Goal: Task Accomplishment & Management: Manage account settings

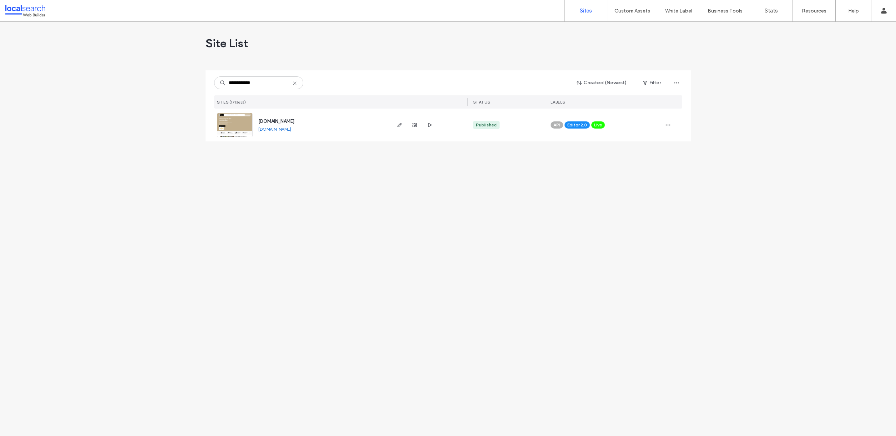
type input "**********"
click at [294, 121] on span "[DOMAIN_NAME]" at bounding box center [276, 120] width 36 height 5
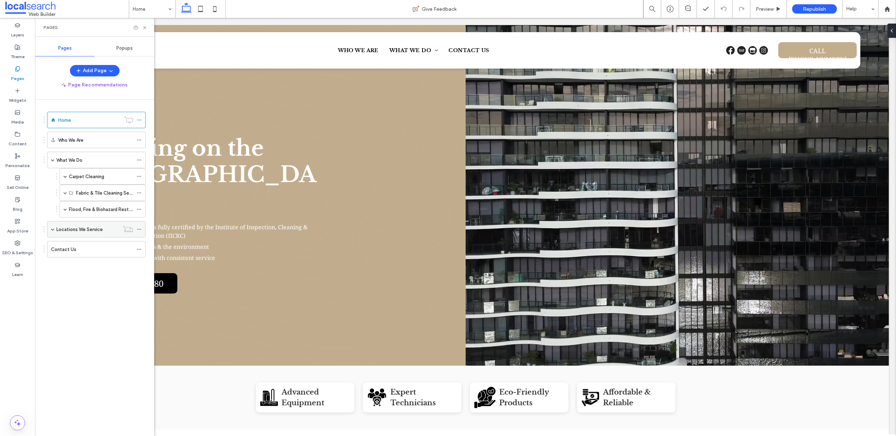
click at [52, 227] on span at bounding box center [53, 229] width 4 height 4
click at [67, 177] on span at bounding box center [66, 177] width 4 height 4
click at [64, 226] on span at bounding box center [66, 226] width 4 height 4
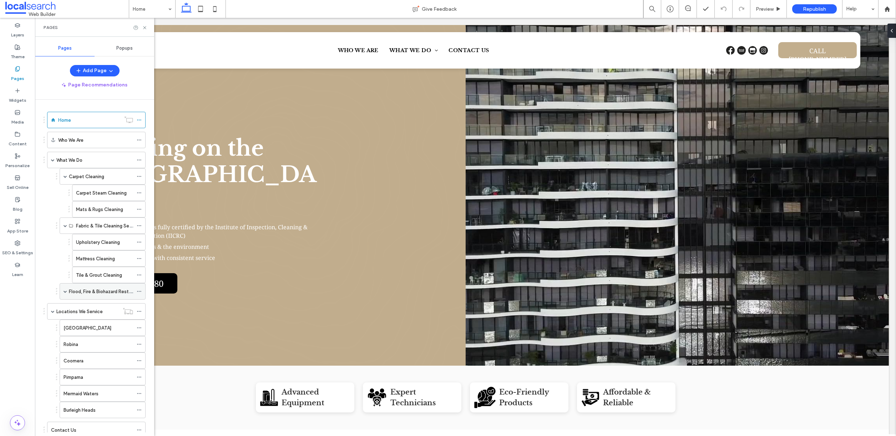
click at [63, 290] on div "Flood, Fire & Biohazard Restoration" at bounding box center [103, 291] width 86 height 16
click at [66, 291] on span at bounding box center [66, 291] width 4 height 4
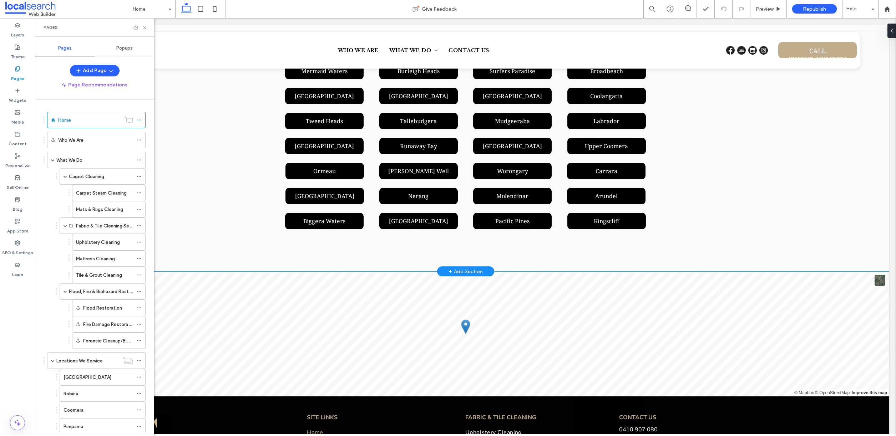
scroll to position [2716, 0]
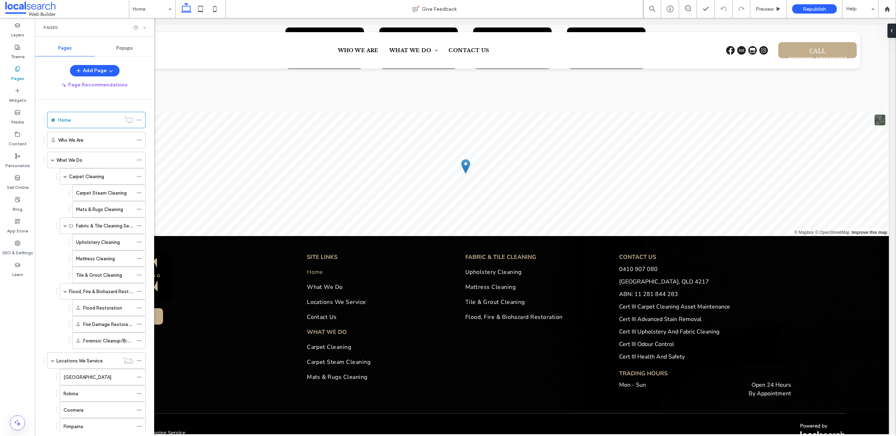
click at [142, 30] on icon at bounding box center [144, 27] width 5 height 5
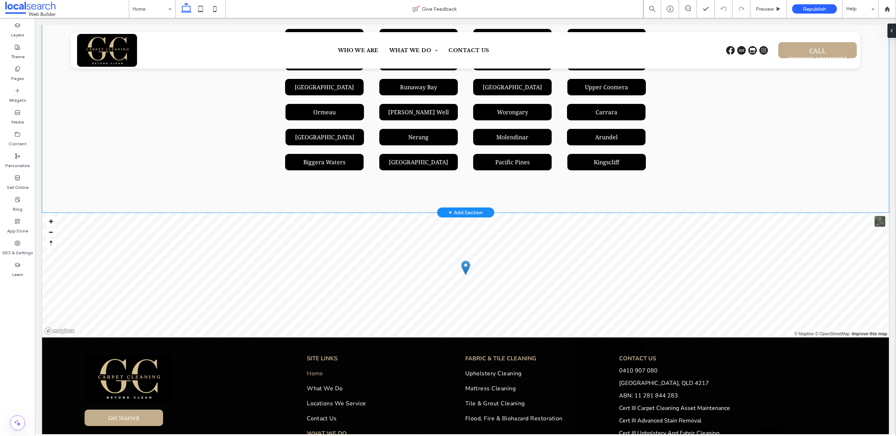
scroll to position [2431, 0]
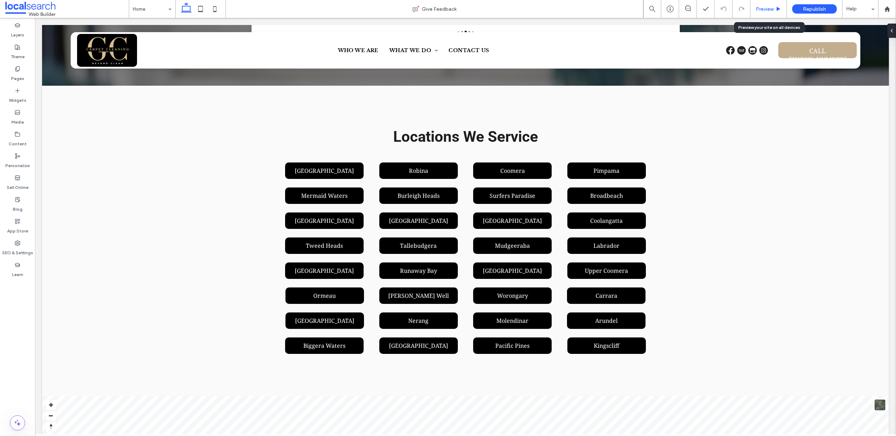
click at [769, 10] on span "Preview" at bounding box center [765, 9] width 18 height 6
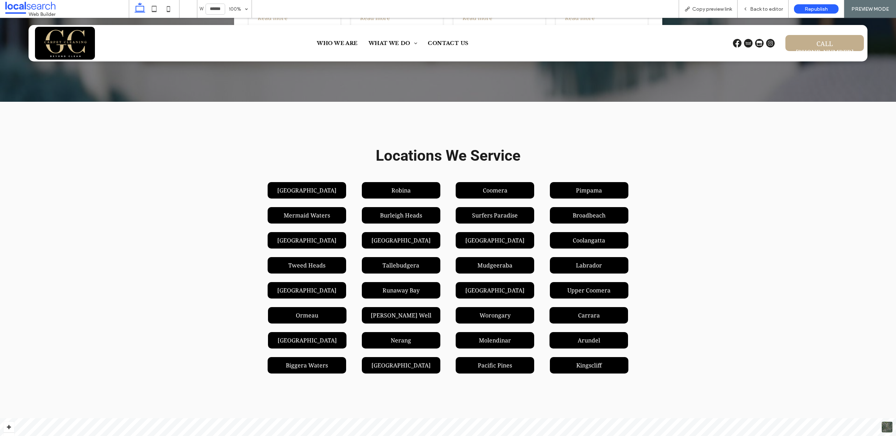
scroll to position [2460, 0]
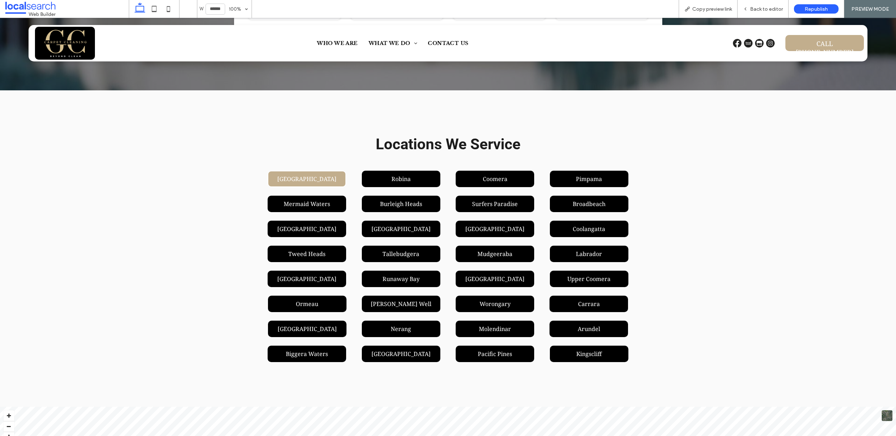
click at [324, 171] on link "[GEOGRAPHIC_DATA]" at bounding box center [307, 179] width 79 height 16
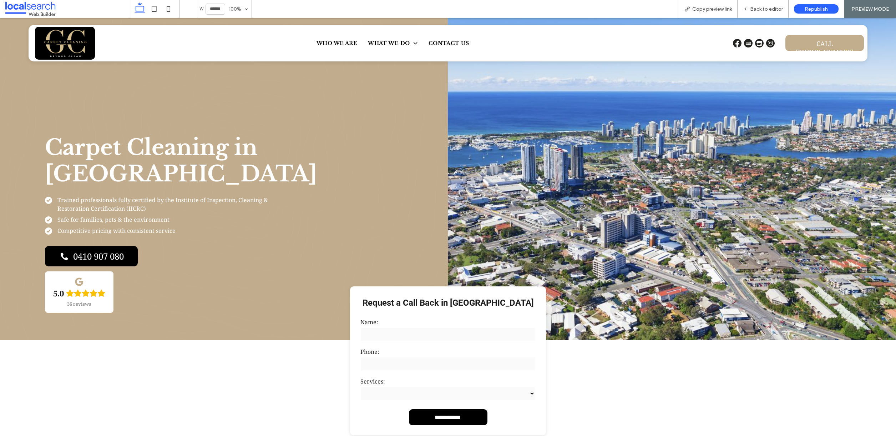
click at [66, 47] on img at bounding box center [65, 43] width 60 height 33
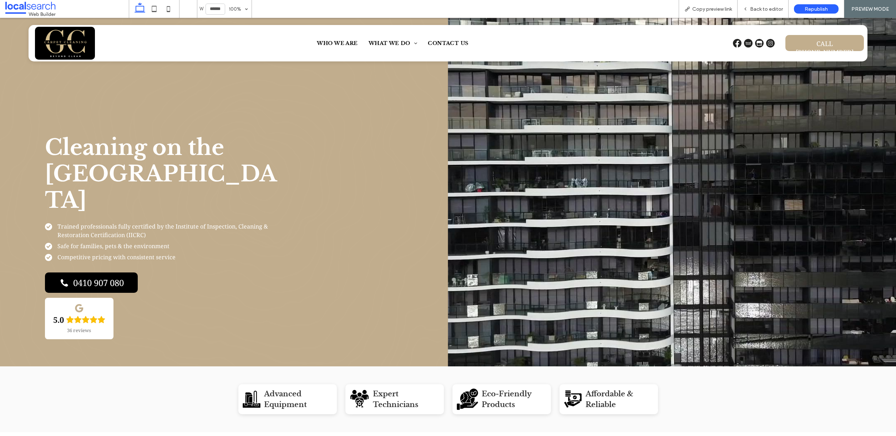
click at [140, 376] on div "Vacuum Icon Advanced Equipment Expert Icon Expert Technicians Eco-Friendly Icon…" at bounding box center [448, 399] width 896 height 66
click at [736, 366] on div "Vacuum Icon Advanced Equipment Expert Icon Expert Technicians Eco-Friendly Icon…" at bounding box center [448, 399] width 896 height 66
click at [747, 371] on div "Vacuum Icon Advanced Equipment Expert Icon Expert Technicians Eco-Friendly Icon…" at bounding box center [448, 399] width 896 height 66
click at [767, 9] on span "Back to editor" at bounding box center [766, 9] width 33 height 6
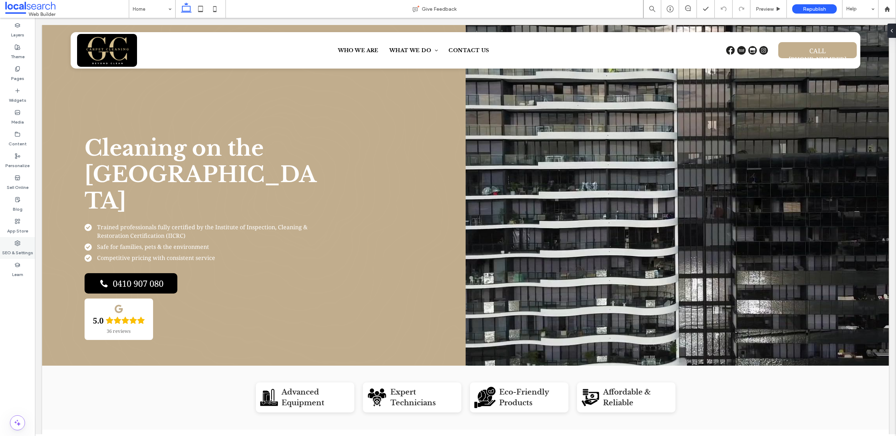
click at [15, 243] on icon at bounding box center [18, 243] width 6 height 6
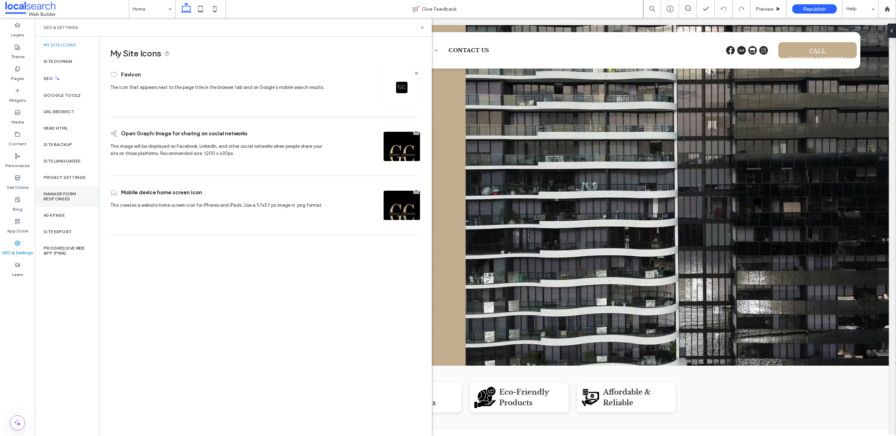
drag, startPoint x: 64, startPoint y: 199, endPoint x: 70, endPoint y: 200, distance: 6.1
click at [63, 199] on label "Manage Form Responses" at bounding box center [67, 196] width 47 height 10
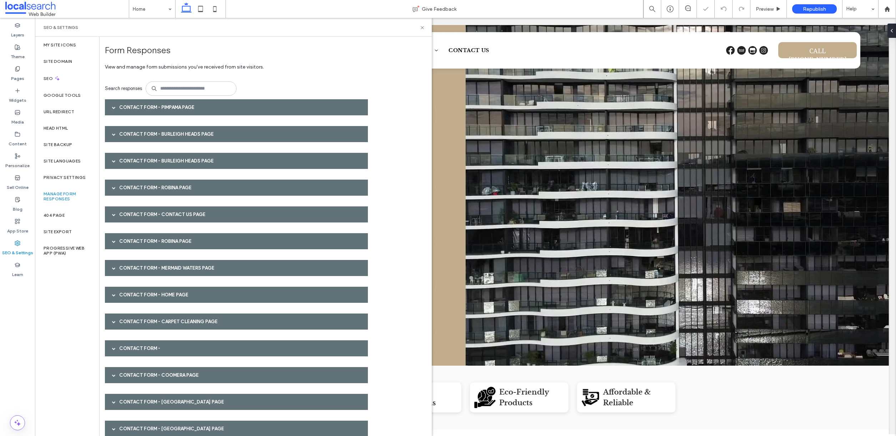
click at [158, 107] on div "Contact Form - Pimpama page" at bounding box center [236, 107] width 263 height 16
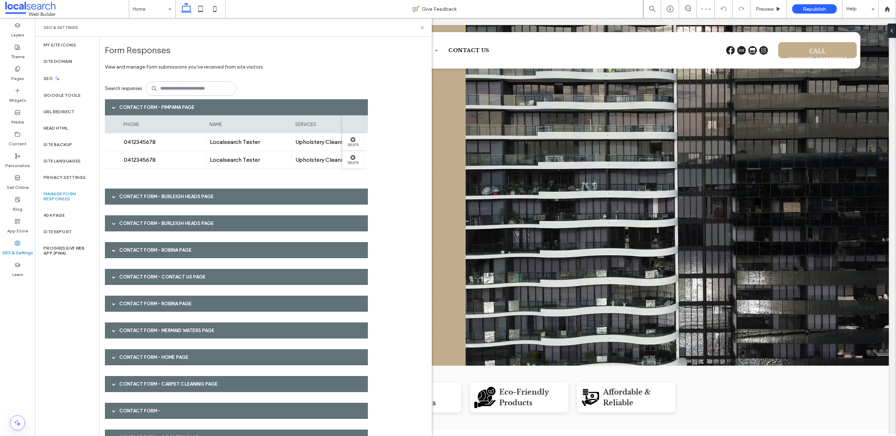
scroll to position [0, 91]
click at [176, 197] on div "Contact Form - Burleigh Heads page" at bounding box center [236, 196] width 263 height 16
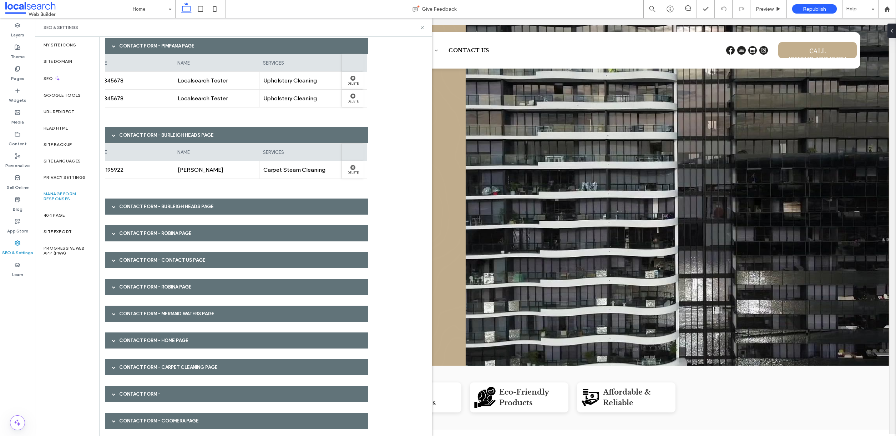
click at [165, 203] on div "Contact Form - Burleigh Heads page" at bounding box center [236, 206] width 263 height 16
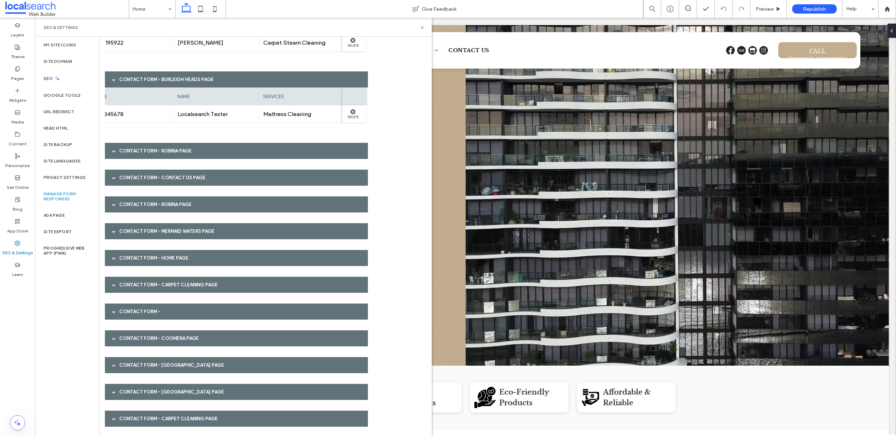
click at [203, 150] on div "Contact Form - Robina page" at bounding box center [236, 151] width 263 height 16
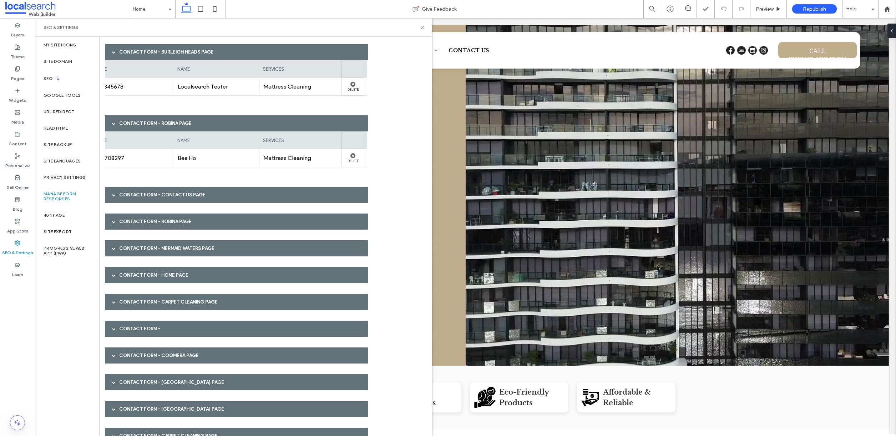
scroll to position [230, 0]
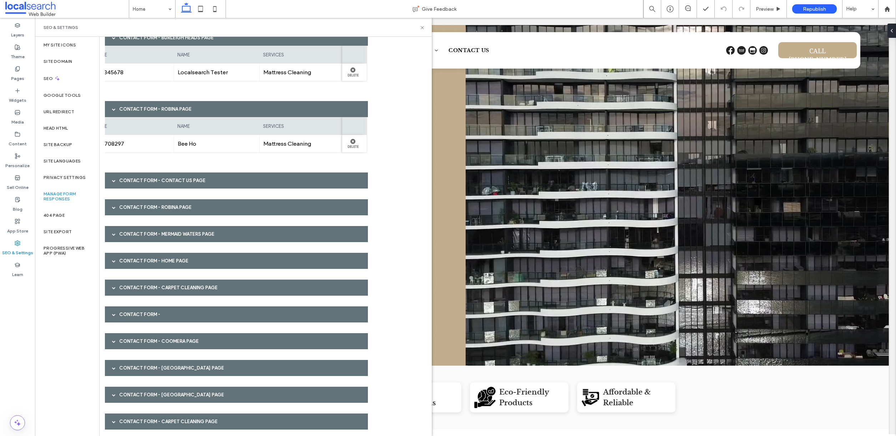
drag, startPoint x: 189, startPoint y: 176, endPoint x: 194, endPoint y: 179, distance: 6.1
click at [191, 177] on div "Contact Form - Contact Us page" at bounding box center [236, 180] width 263 height 16
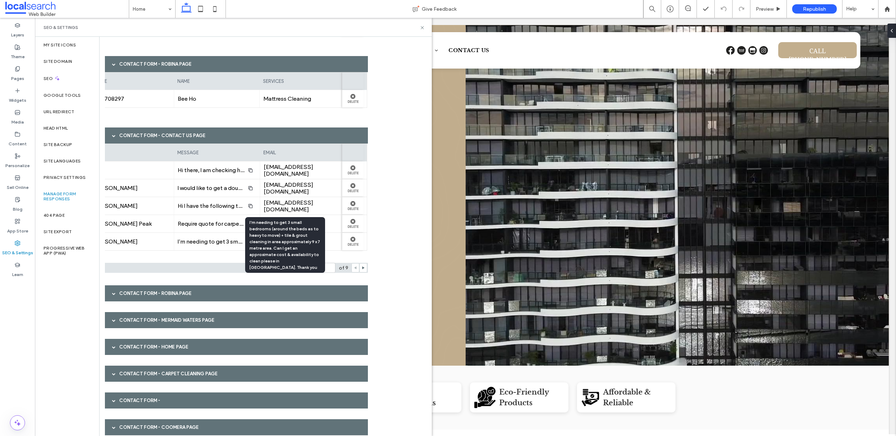
scroll to position [0, 177]
click at [166, 291] on div "Contact Form - Robina page" at bounding box center [236, 293] width 263 height 16
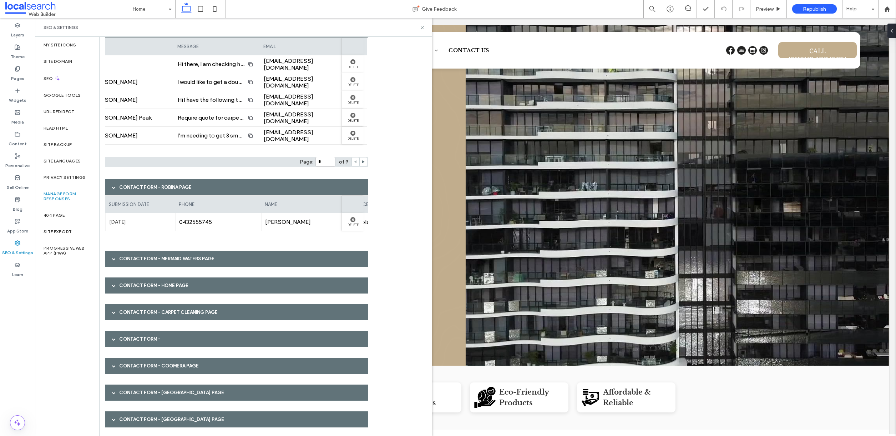
scroll to position [0, 91]
click at [188, 256] on div "Contact Form - Mermaid Waters page" at bounding box center [236, 259] width 263 height 16
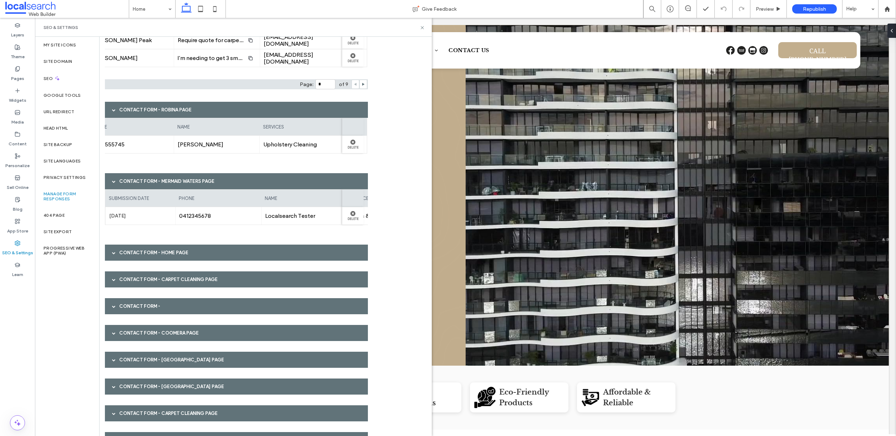
scroll to position [460, 0]
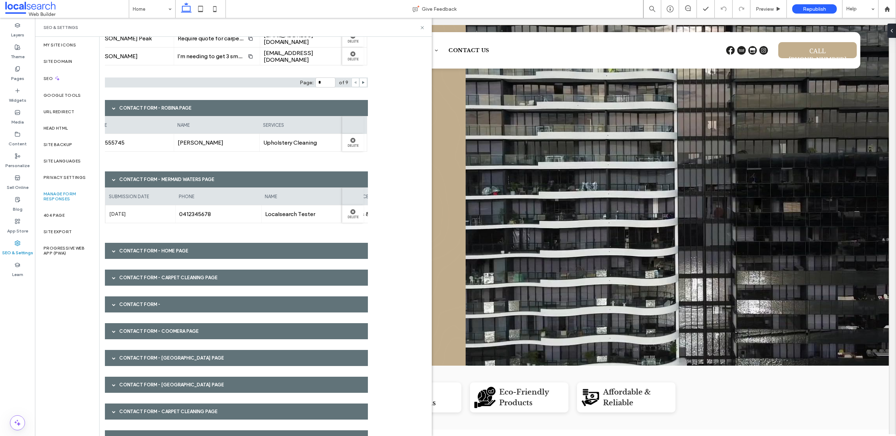
drag, startPoint x: 159, startPoint y: 248, endPoint x: 143, endPoint y: 248, distance: 16.1
click at [159, 248] on div "Contact Form - Home page" at bounding box center [236, 251] width 263 height 16
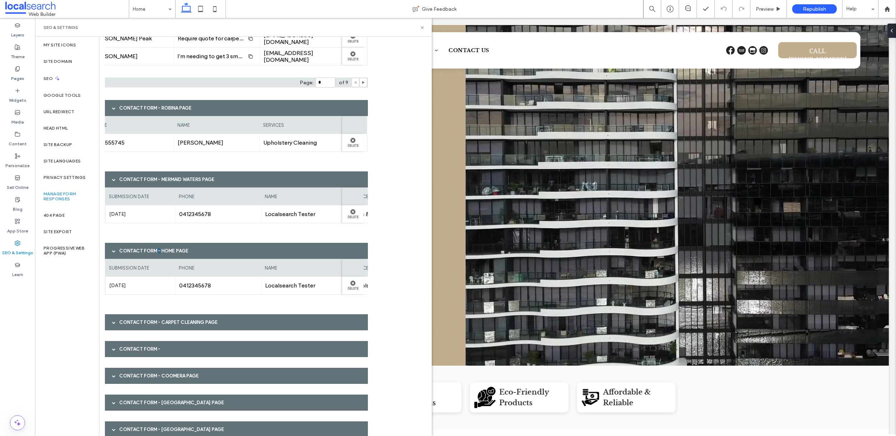
scroll to position [0, 0]
